Goal: Navigation & Orientation: Find specific page/section

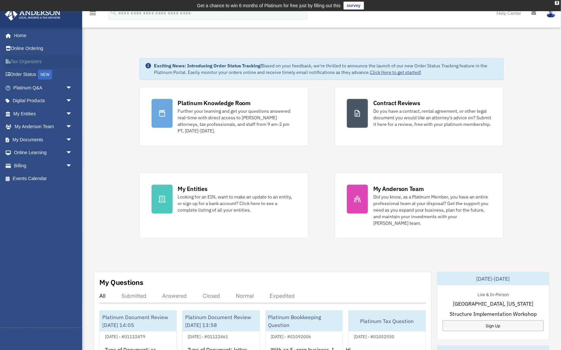
click at [39, 62] on link "Tax Organizers" at bounding box center [44, 61] width 78 height 13
click at [66, 125] on span "arrow_drop_down" at bounding box center [72, 126] width 13 height 13
click at [62, 137] on link "My Anderson Team" at bounding box center [45, 139] width 73 height 13
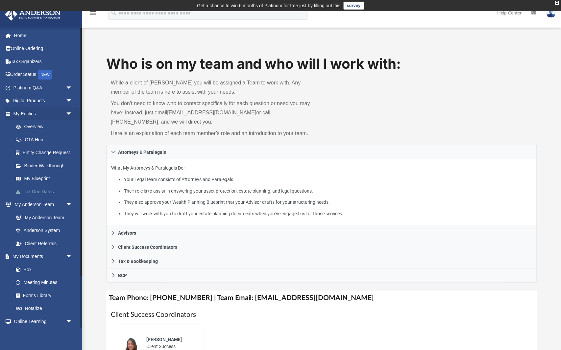
click at [57, 188] on link "Tax Due Dates" at bounding box center [45, 191] width 73 height 13
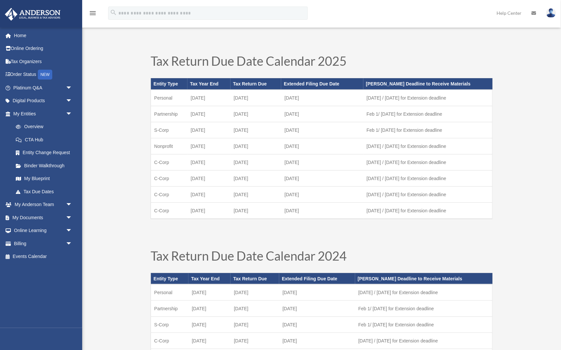
click at [49, 187] on link "Tax Due Dates" at bounding box center [44, 191] width 70 height 13
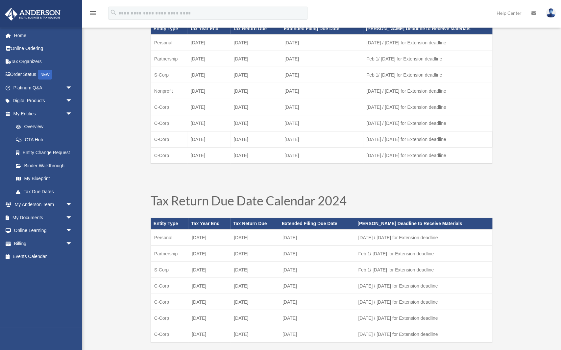
scroll to position [63, 0]
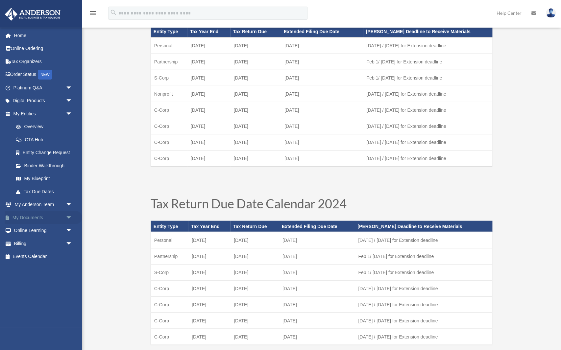
click at [67, 217] on span "arrow_drop_down" at bounding box center [72, 217] width 13 height 13
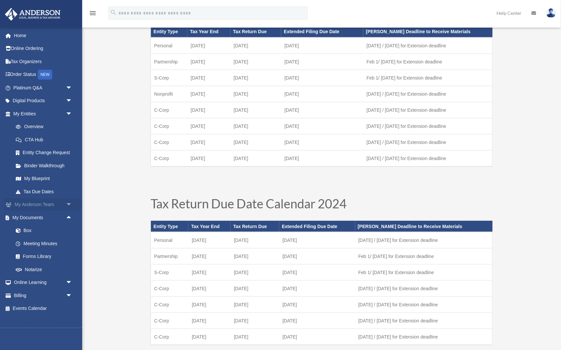
click at [70, 201] on span "arrow_drop_down" at bounding box center [72, 204] width 13 height 13
click at [56, 225] on link "Anderson System" at bounding box center [45, 230] width 73 height 13
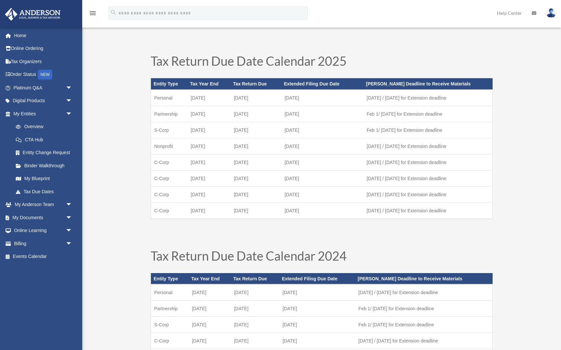
scroll to position [63, 0]
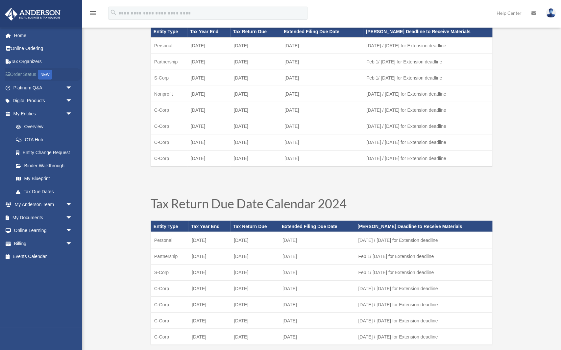
click at [37, 77] on link "Order Status NEW" at bounding box center [44, 74] width 78 height 13
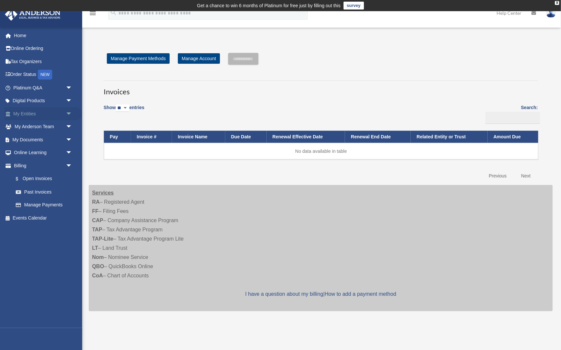
click at [29, 111] on link "My Entities arrow_drop_down" at bounding box center [44, 113] width 78 height 13
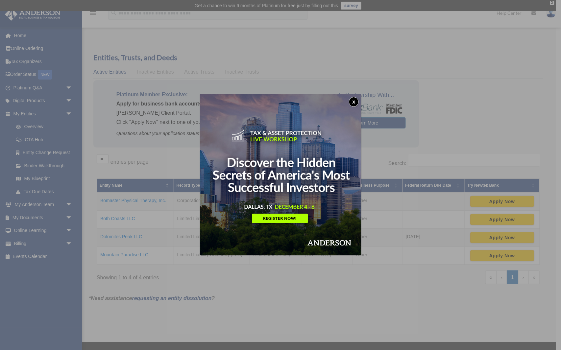
click at [354, 101] on button "x" at bounding box center [354, 102] width 10 height 10
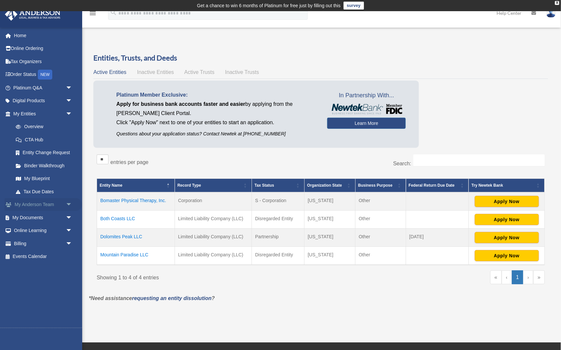
click at [53, 200] on link "My Anderson Team arrow_drop_down" at bounding box center [44, 204] width 78 height 13
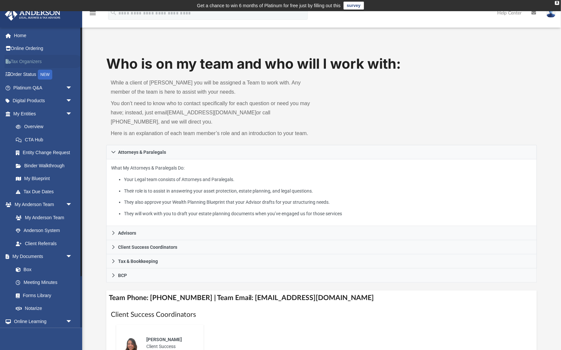
click at [38, 64] on link "Tax Organizers" at bounding box center [44, 61] width 78 height 13
